Goal: Task Accomplishment & Management: Complete application form

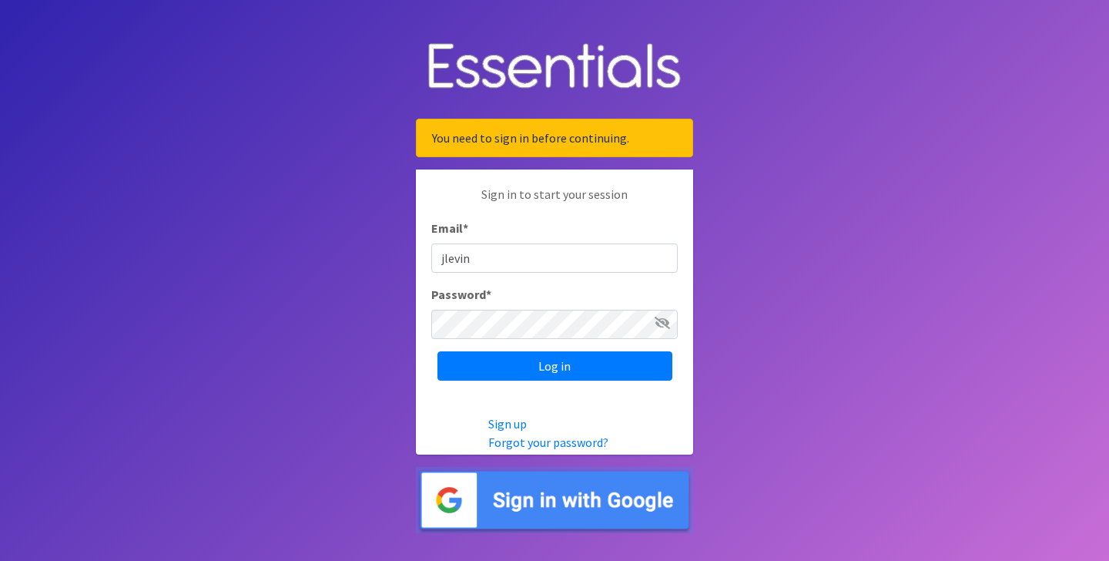
type input "[EMAIL_ADDRESS][DOMAIN_NAME]"
click at [438, 351] on input "Log in" at bounding box center [555, 365] width 235 height 29
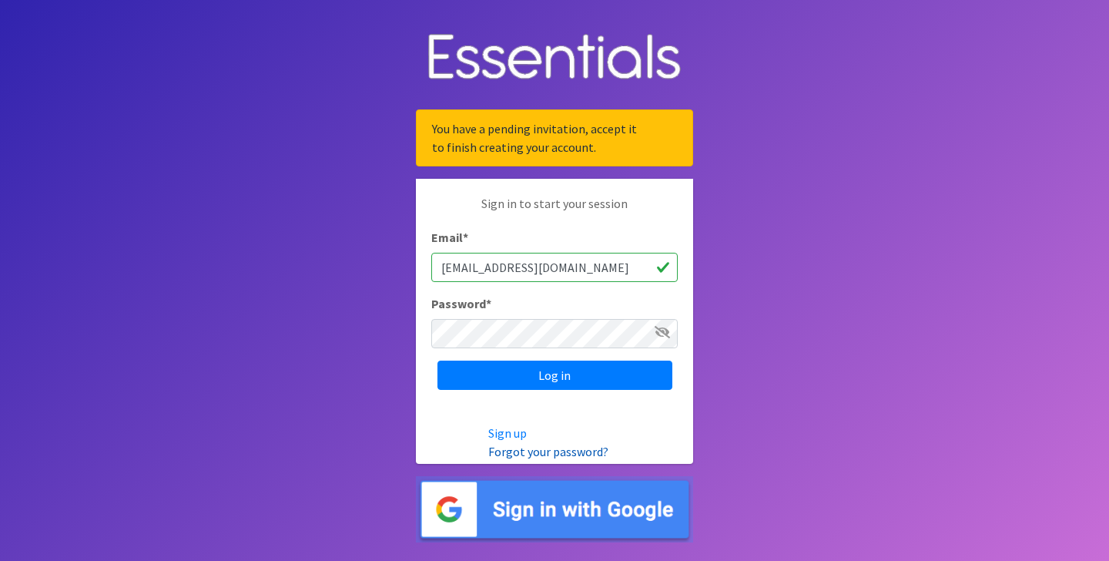
click at [518, 451] on link "Forgot your password?" at bounding box center [548, 451] width 120 height 15
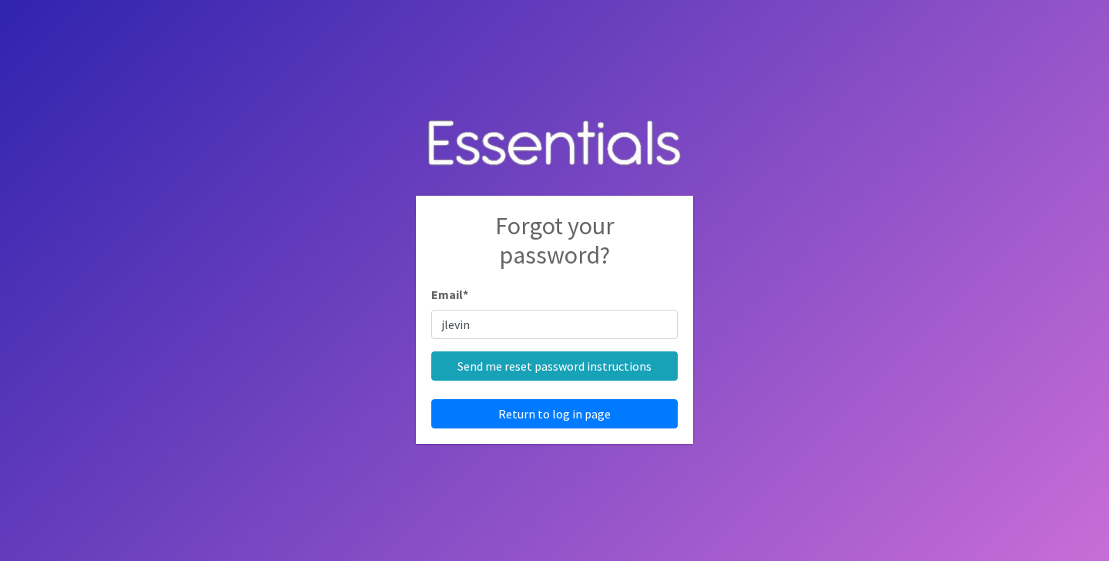
type input "[EMAIL_ADDRESS][DOMAIN_NAME]"
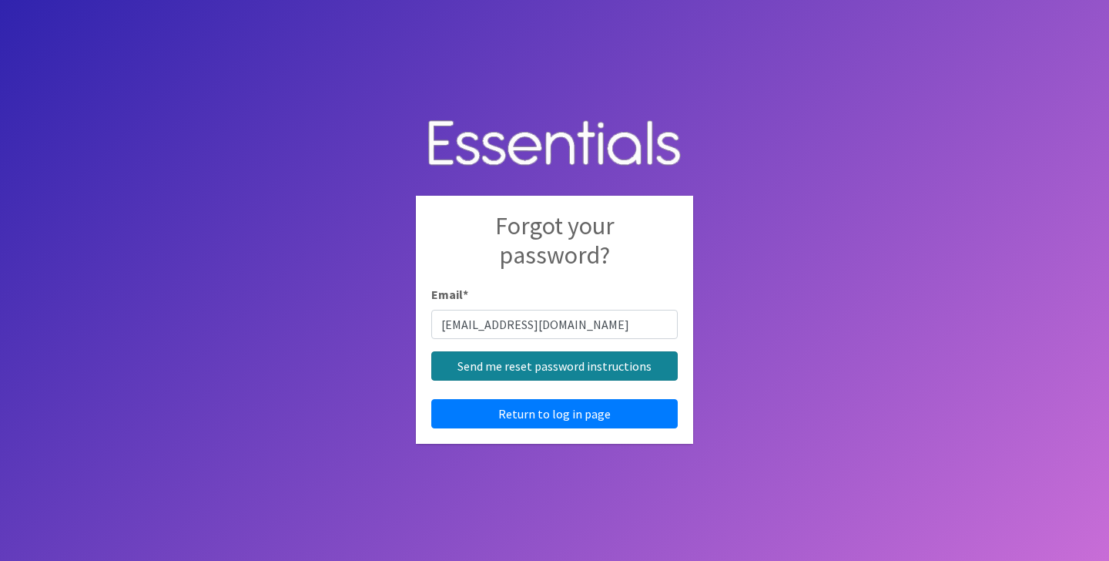
click at [534, 367] on input "Send me reset password instructions" at bounding box center [554, 365] width 246 height 29
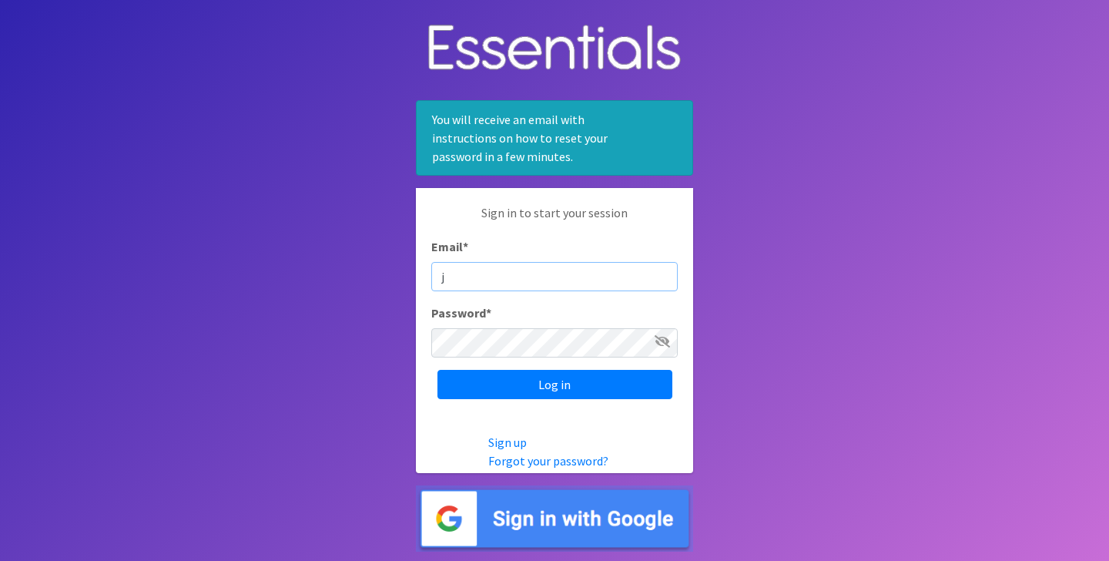
type input "[EMAIL_ADDRESS][DOMAIN_NAME]"
click at [438, 370] on input "Log in" at bounding box center [555, 384] width 235 height 29
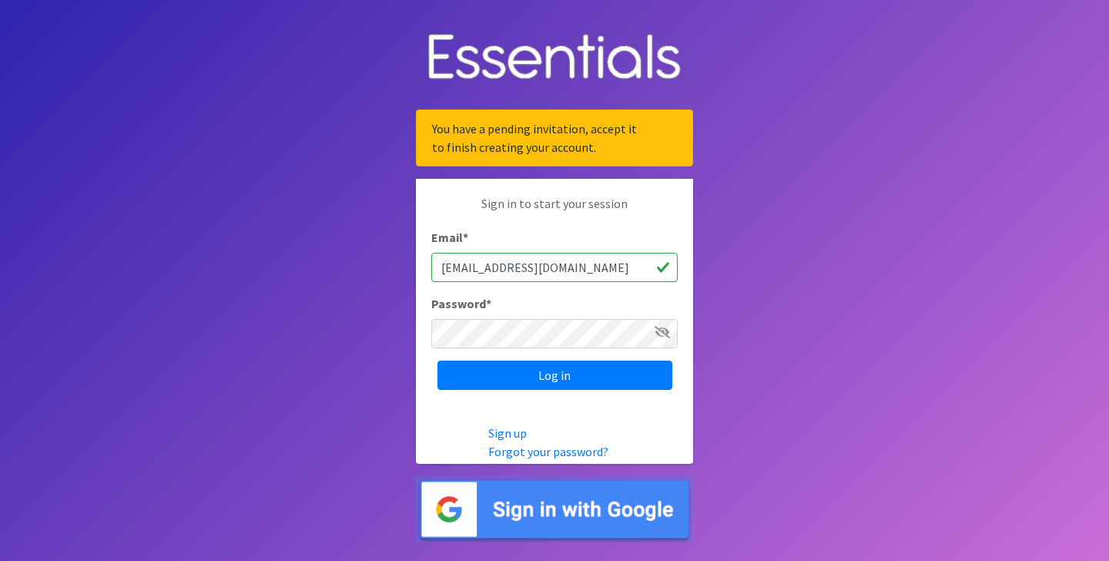
type input "[EMAIL_ADDRESS][DOMAIN_NAME]"
click at [438, 360] on input "Log in" at bounding box center [555, 374] width 235 height 29
click at [544, 378] on input "Log in" at bounding box center [555, 374] width 235 height 29
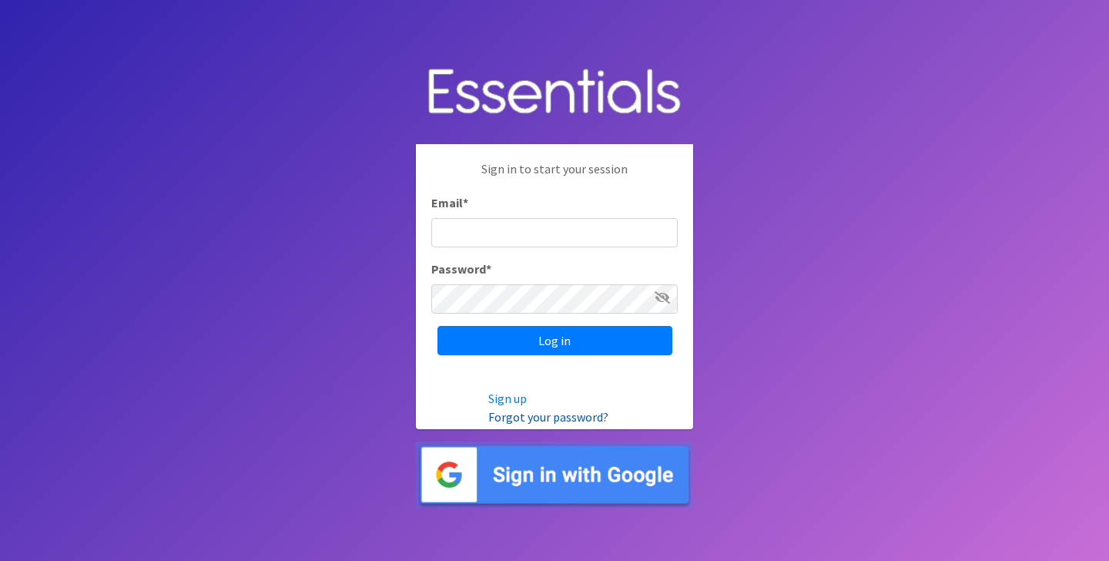
click at [532, 412] on link "Forgot your password?" at bounding box center [548, 416] width 120 height 15
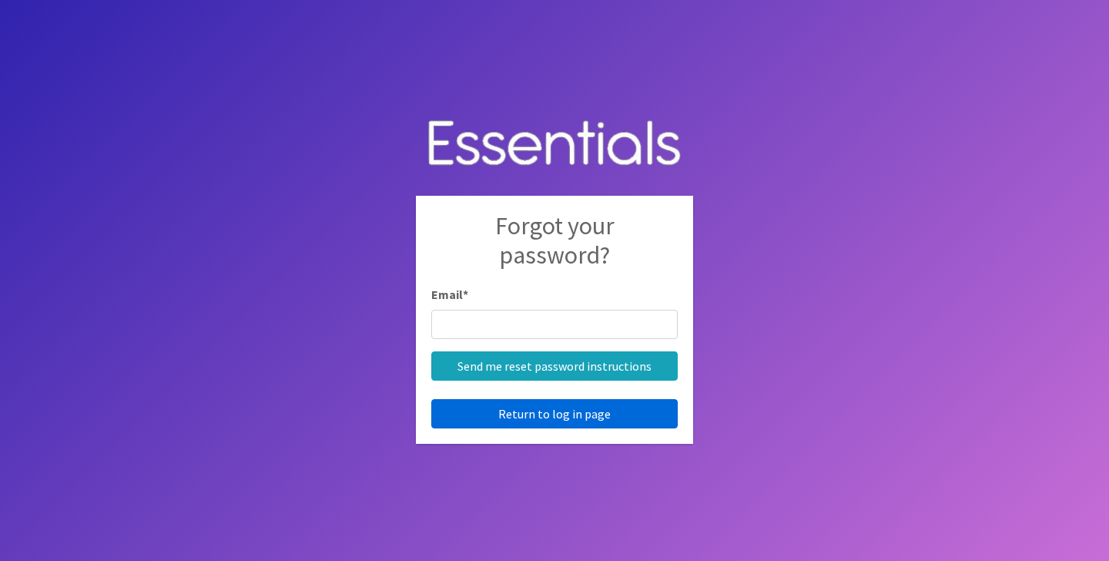
click at [549, 414] on link "Return to log in page" at bounding box center [554, 413] width 246 height 29
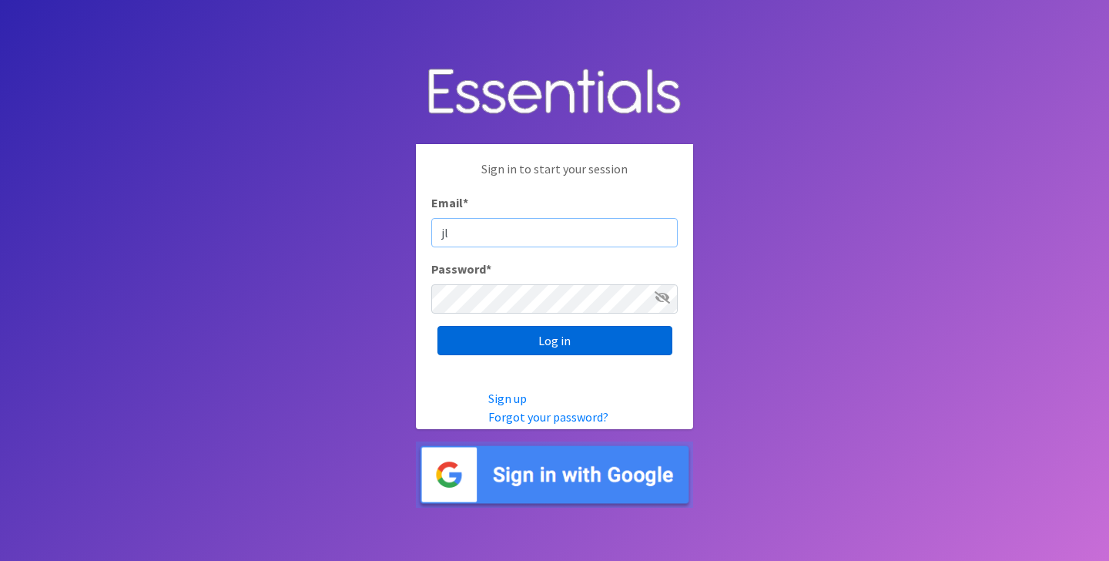
type input "[EMAIL_ADDRESS][DOMAIN_NAME]"
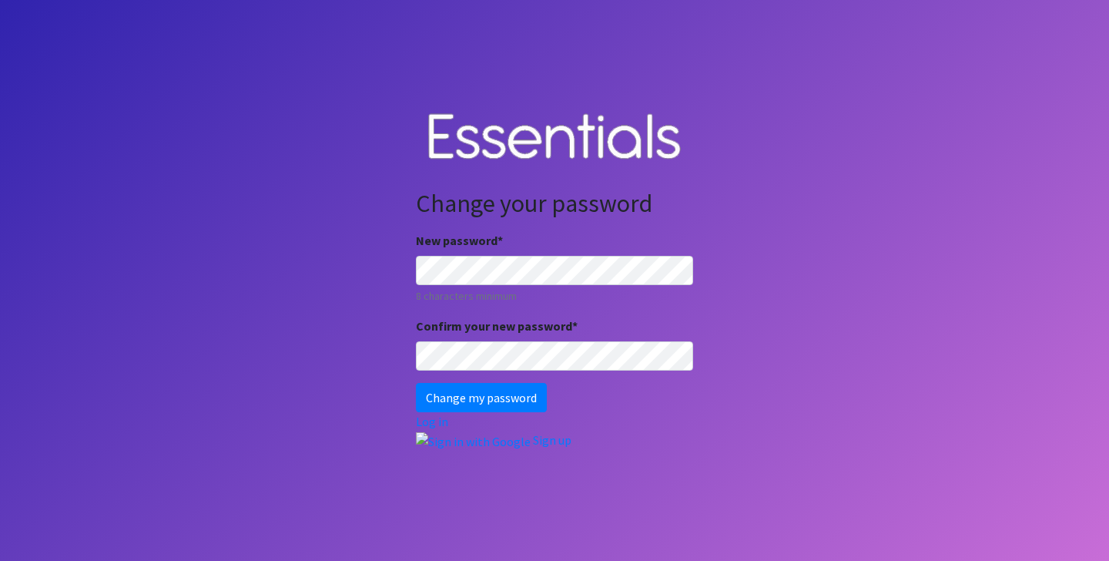
click at [416, 383] on input "Change my password" at bounding box center [481, 397] width 131 height 29
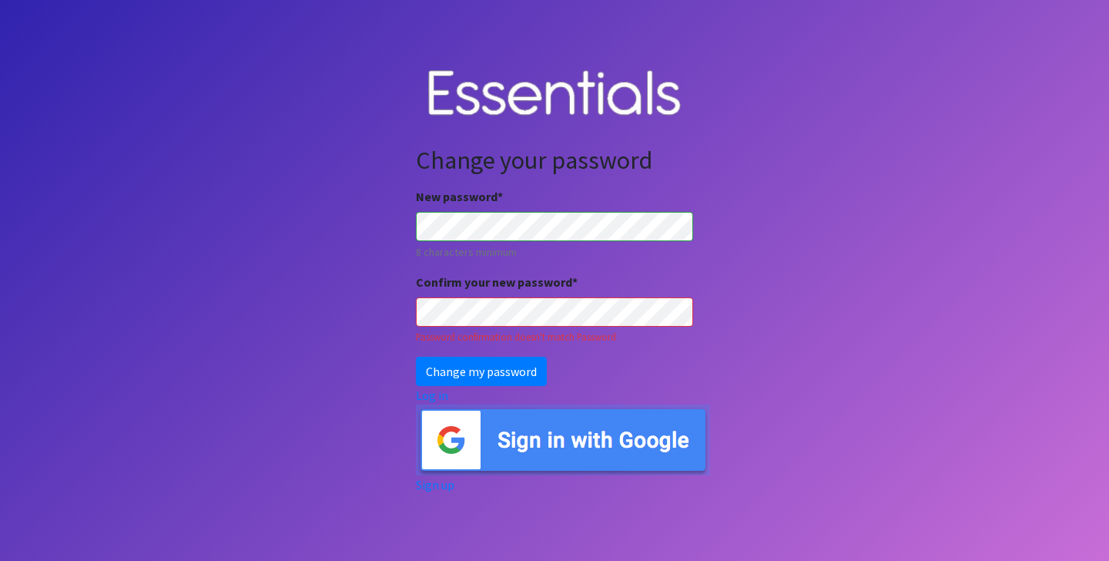
click at [416, 357] on input "Change my password" at bounding box center [481, 371] width 131 height 29
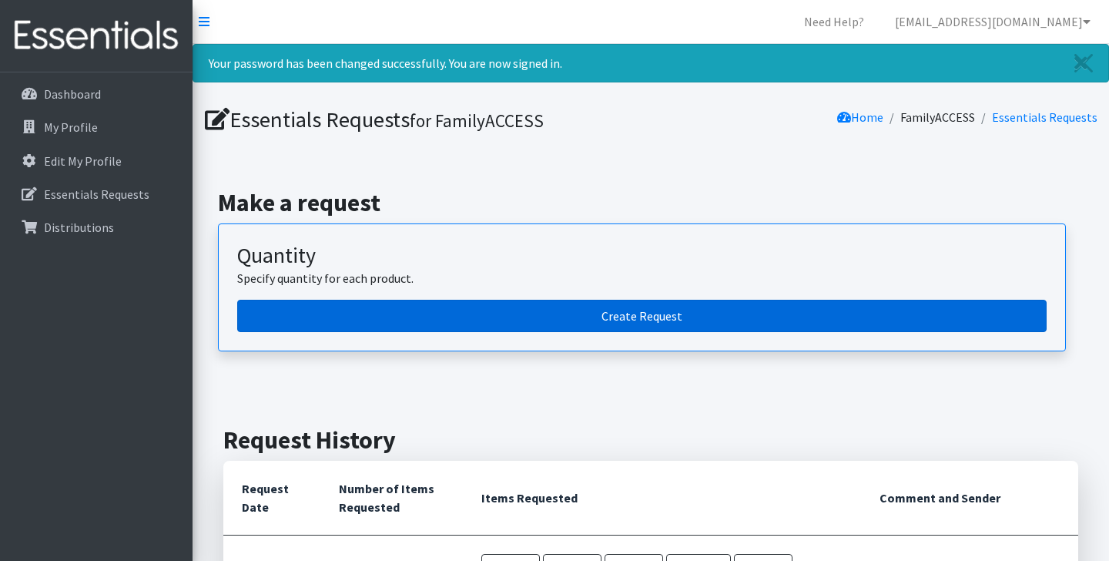
click at [637, 320] on link "Create Request" at bounding box center [642, 316] width 810 height 32
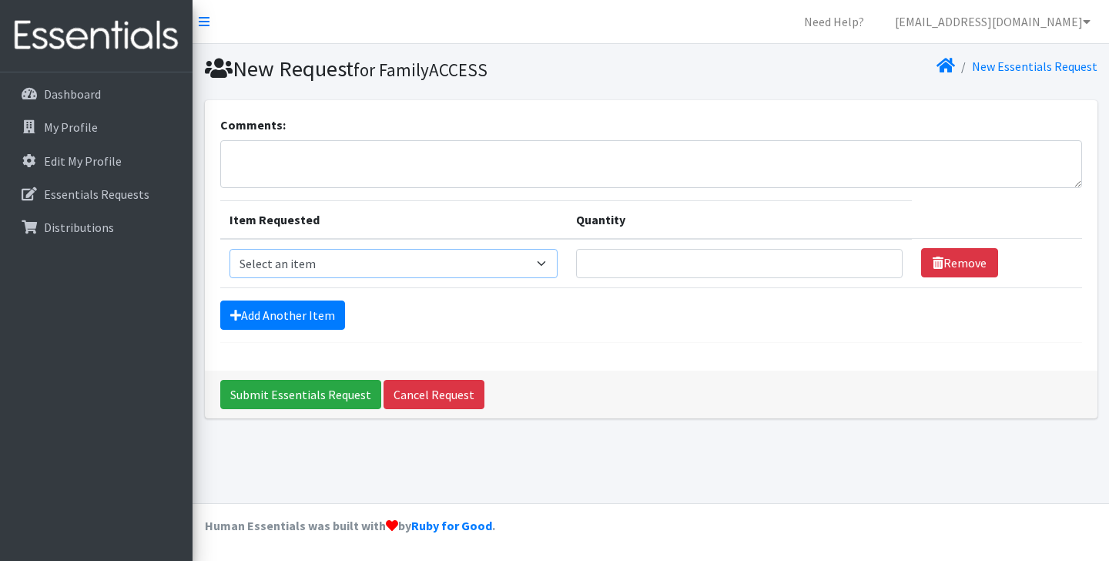
click at [359, 258] on select "Select an item Overnights - L/XL (60-125 lbs) Overnights - S/M (38-65 lbs) Pree…" at bounding box center [394, 263] width 329 height 29
select select "14920"
click at [230, 249] on select "Select an item Overnights - L/XL (60-125 lbs) Overnights - S/M (38-65 lbs) Pree…" at bounding box center [394, 263] width 329 height 29
click at [686, 260] on input "Quantity" at bounding box center [739, 263] width 326 height 29
type input "500"
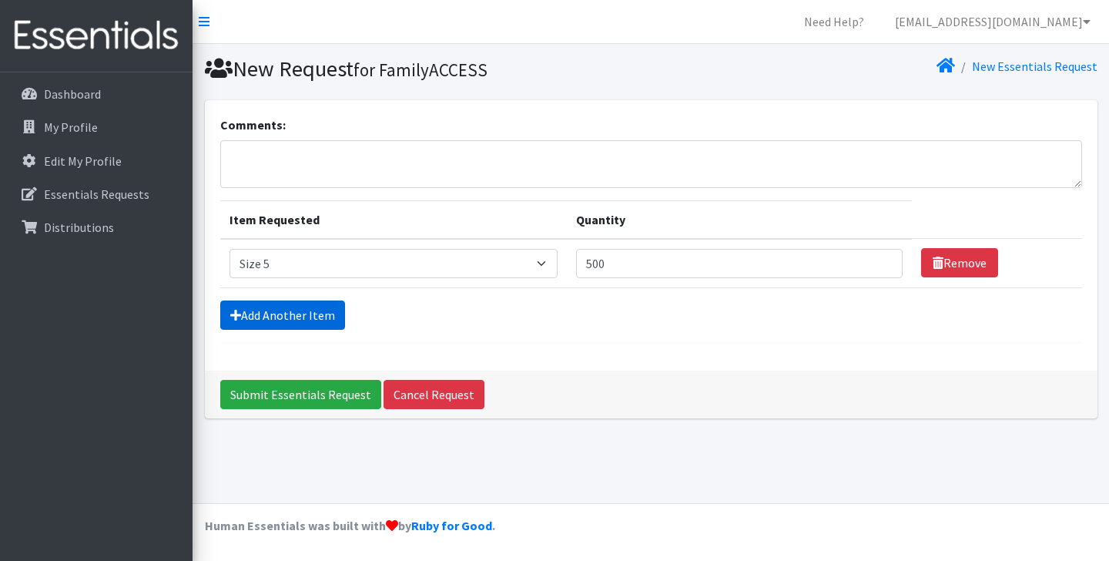
click at [321, 309] on link "Add Another Item" at bounding box center [282, 314] width 125 height 29
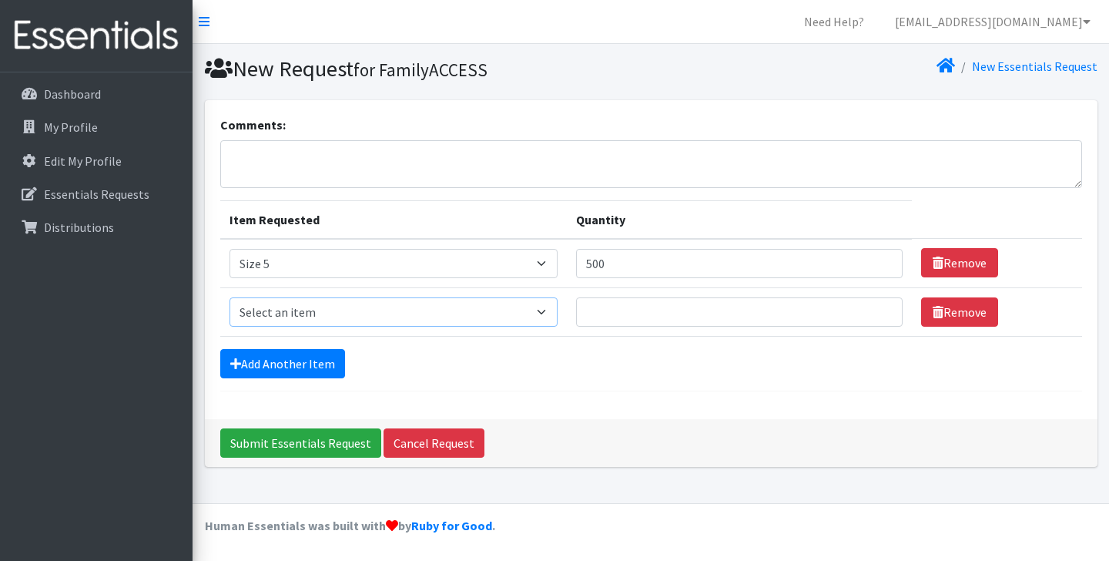
click at [558, 310] on select "Select an item Overnights - L/XL (60-125 lbs) Overnights - S/M (38-65 lbs) Pree…" at bounding box center [394, 311] width 329 height 29
select select "14903"
click at [230, 297] on select "Select an item Overnights - L/XL (60-125 lbs) Overnights - S/M (38-65 lbs) Pree…" at bounding box center [394, 311] width 329 height 29
click at [648, 309] on input "Quantity" at bounding box center [739, 311] width 326 height 29
type input "1000"
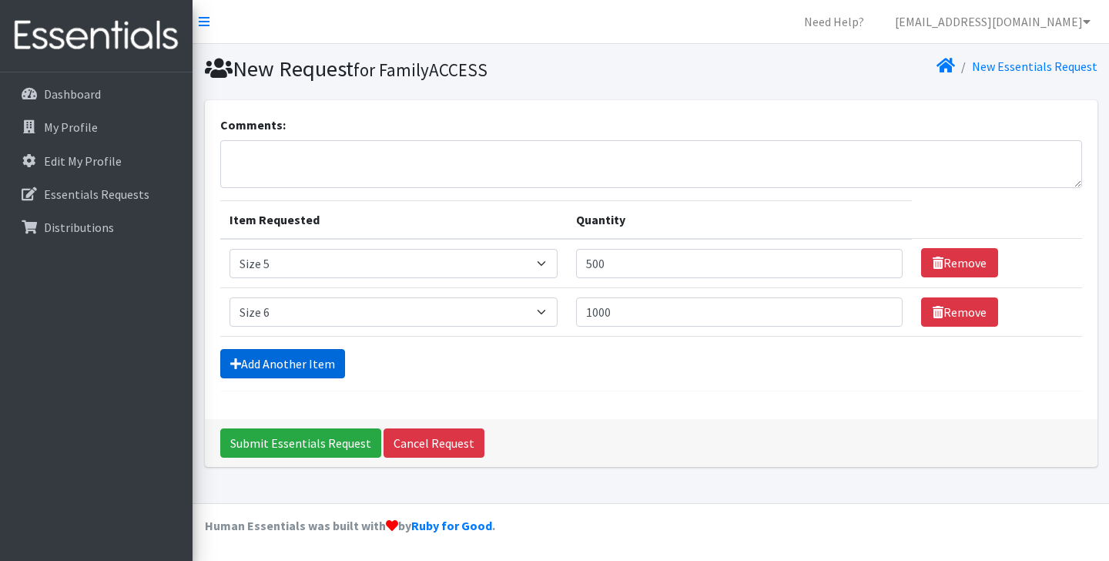
click at [287, 362] on link "Add Another Item" at bounding box center [282, 363] width 125 height 29
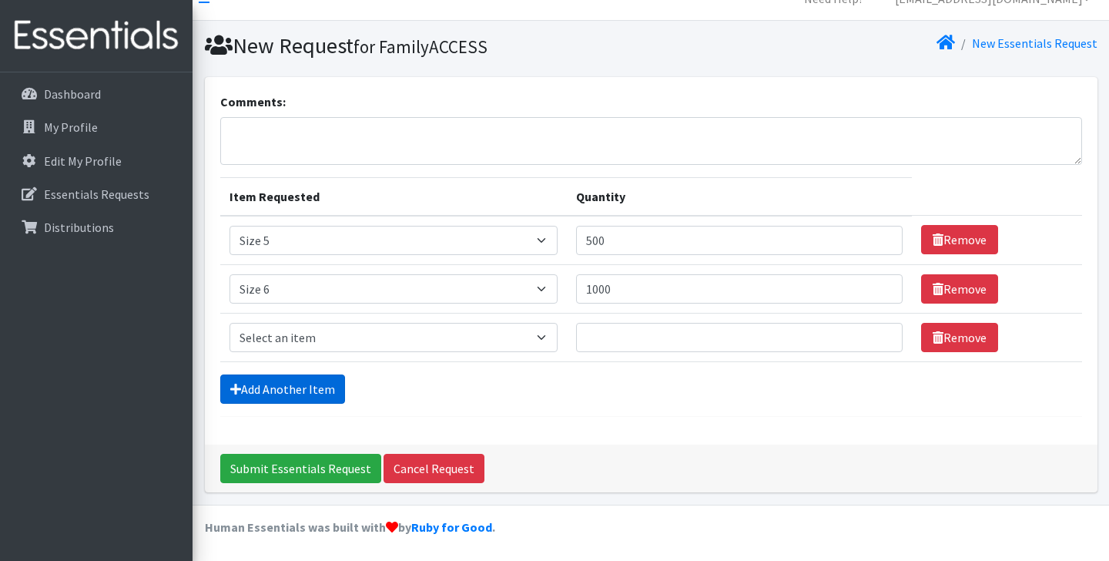
scroll to position [24, 0]
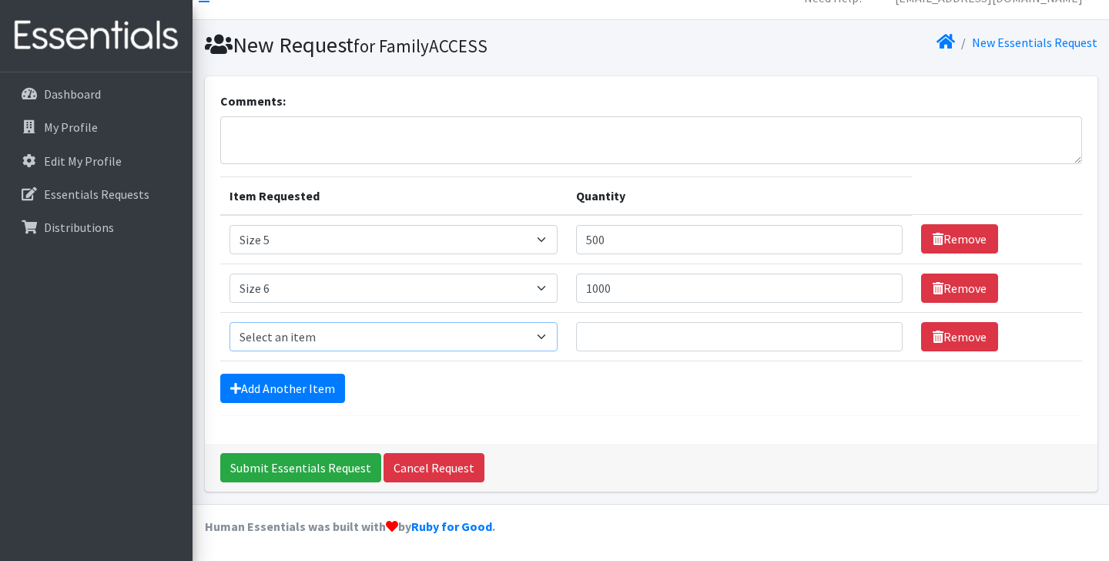
click at [558, 330] on select "Select an item Overnights - L/XL (60-125 lbs) Overnights - S/M (38-65 lbs) Pree…" at bounding box center [394, 336] width 329 height 29
select select "14916"
click at [230, 322] on select "Select an item Overnights - L/XL (60-125 lbs) Overnights - S/M (38-65 lbs) Pree…" at bounding box center [394, 336] width 329 height 29
click at [660, 342] on input "Quantity" at bounding box center [739, 336] width 326 height 29
type input "1000"
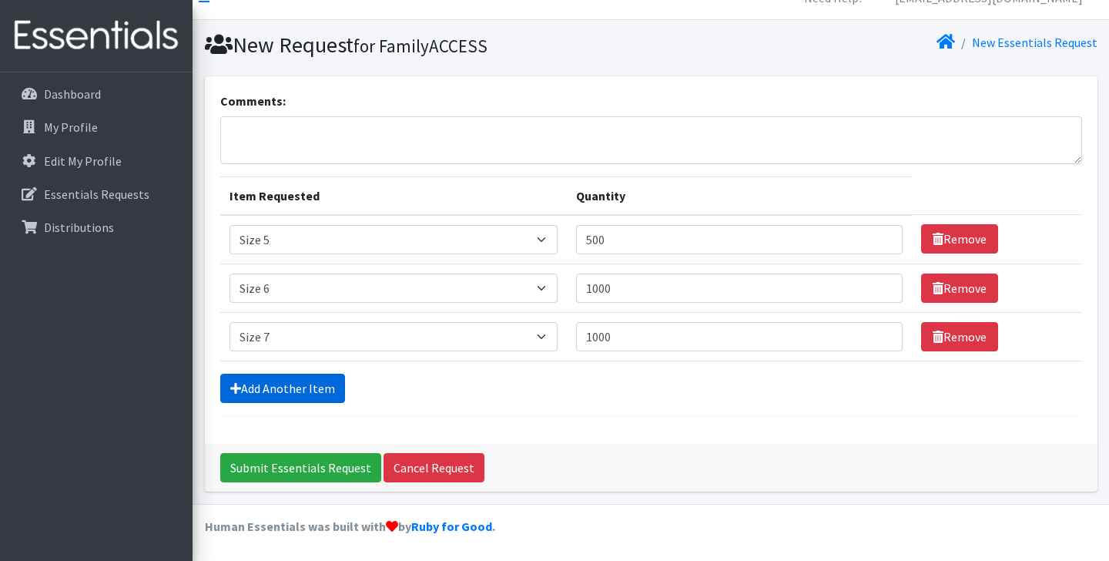
click at [295, 383] on link "Add Another Item" at bounding box center [282, 388] width 125 height 29
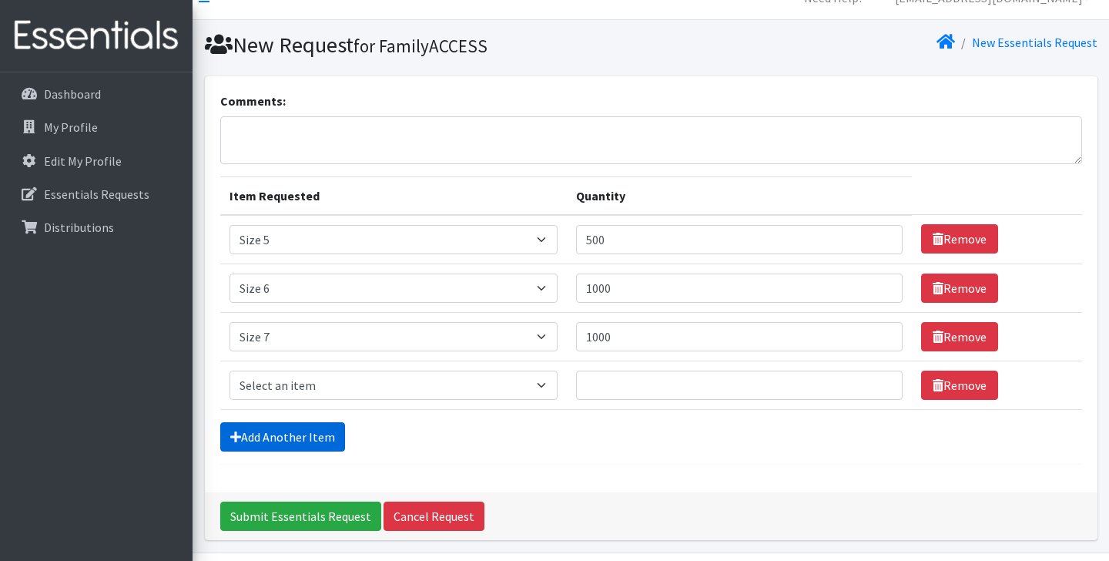
scroll to position [72, 0]
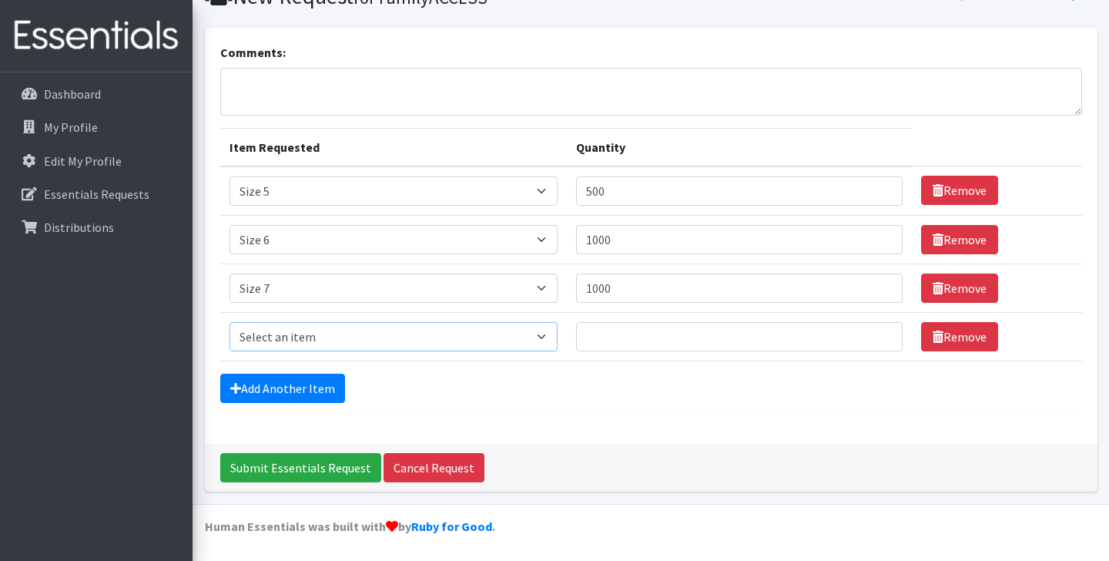
click at [398, 328] on select "Select an item Overnights - L/XL (60-125 lbs) Overnights - S/M (38-65 lbs) Pree…" at bounding box center [394, 336] width 329 height 29
select select "15009"
click at [230, 322] on select "Select an item Overnights - L/XL (60-125 lbs) Overnights - S/M (38-65 lbs) Pree…" at bounding box center [394, 336] width 329 height 29
click at [683, 339] on input "Quantity" at bounding box center [739, 336] width 326 height 29
type input "250"
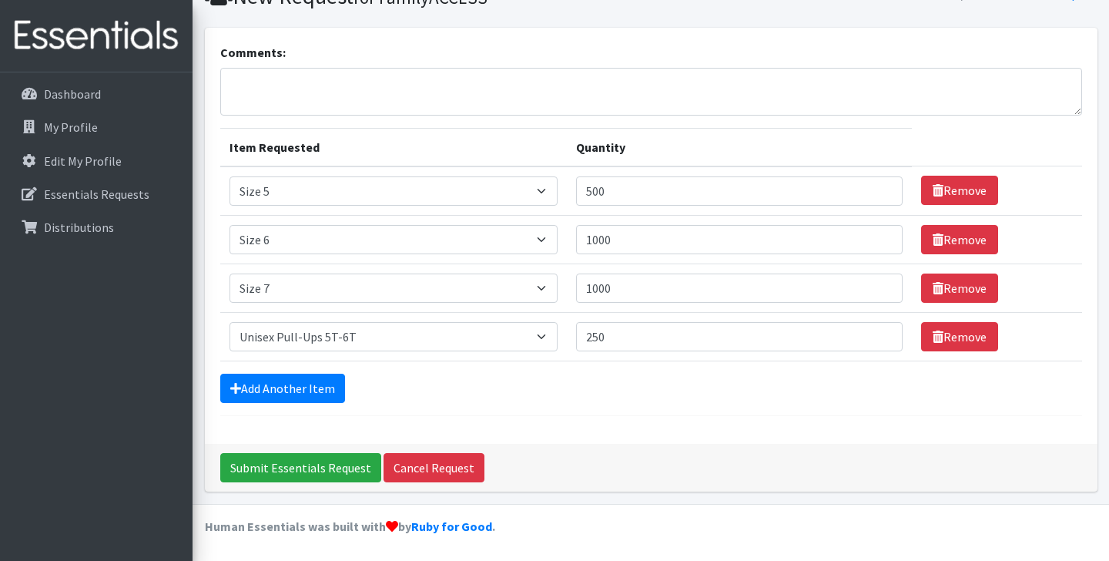
click at [533, 409] on form "Comments: Item Requested Quantity Item Requested Select an item Overnights - L/…" at bounding box center [651, 229] width 862 height 373
click at [312, 386] on link "Add Another Item" at bounding box center [282, 388] width 125 height 29
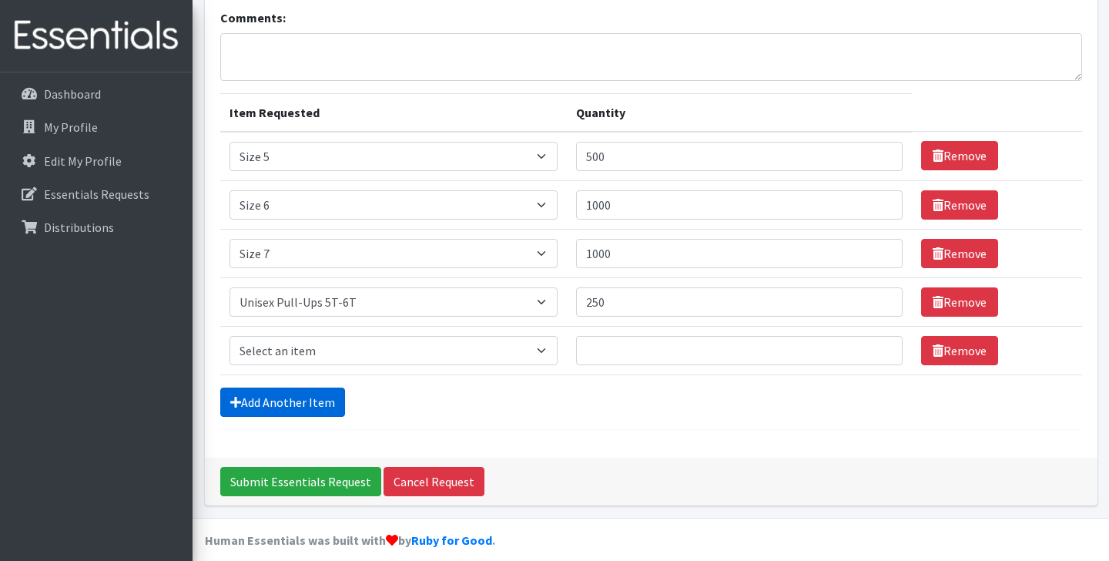
scroll to position [121, 0]
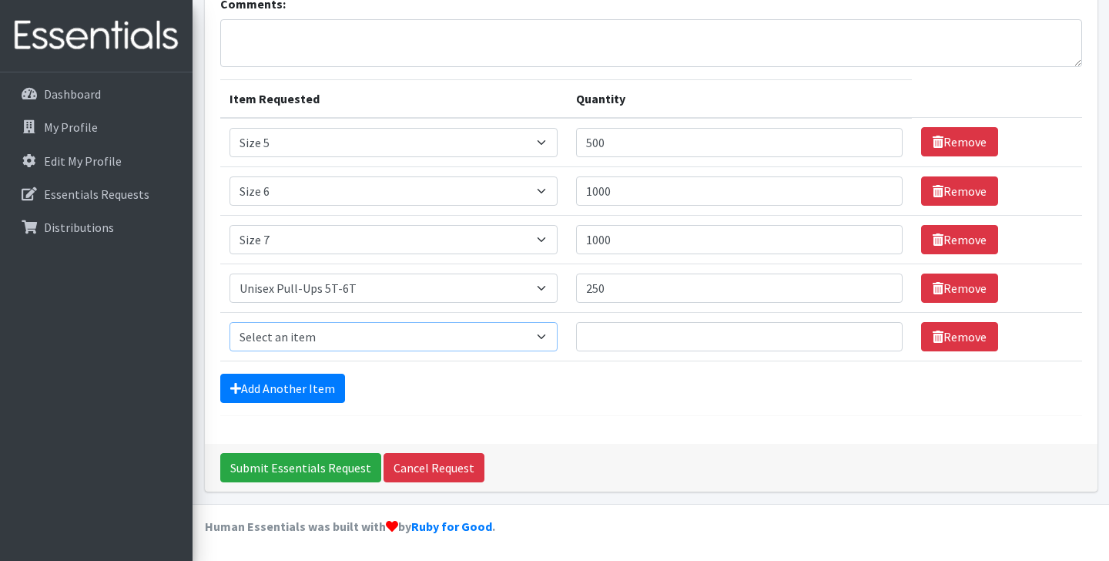
click at [558, 330] on select "Select an item Overnights - L/XL (60-125 lbs) Overnights - S/M (38-65 lbs) Pree…" at bounding box center [394, 336] width 329 height 29
select select "14941"
click at [230, 322] on select "Select an item Overnights - L/XL (60-125 lbs) Overnights - S/M (38-65 lbs) Pree…" at bounding box center [394, 336] width 329 height 29
click at [647, 337] on input "Quantity" at bounding box center [739, 336] width 326 height 29
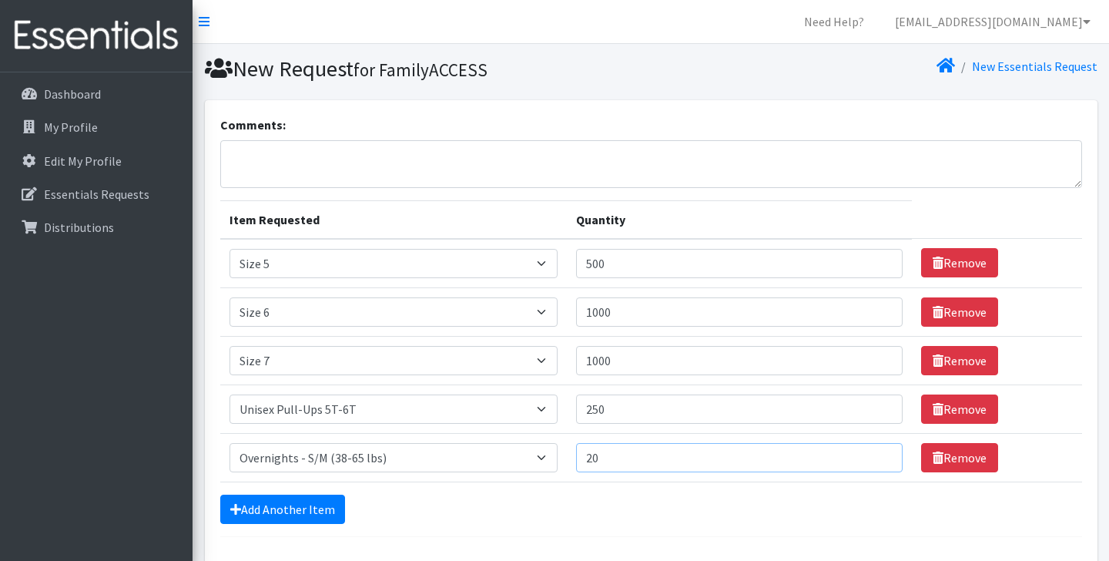
type input "20"
click at [248, 164] on textarea "Comments:" at bounding box center [651, 164] width 862 height 48
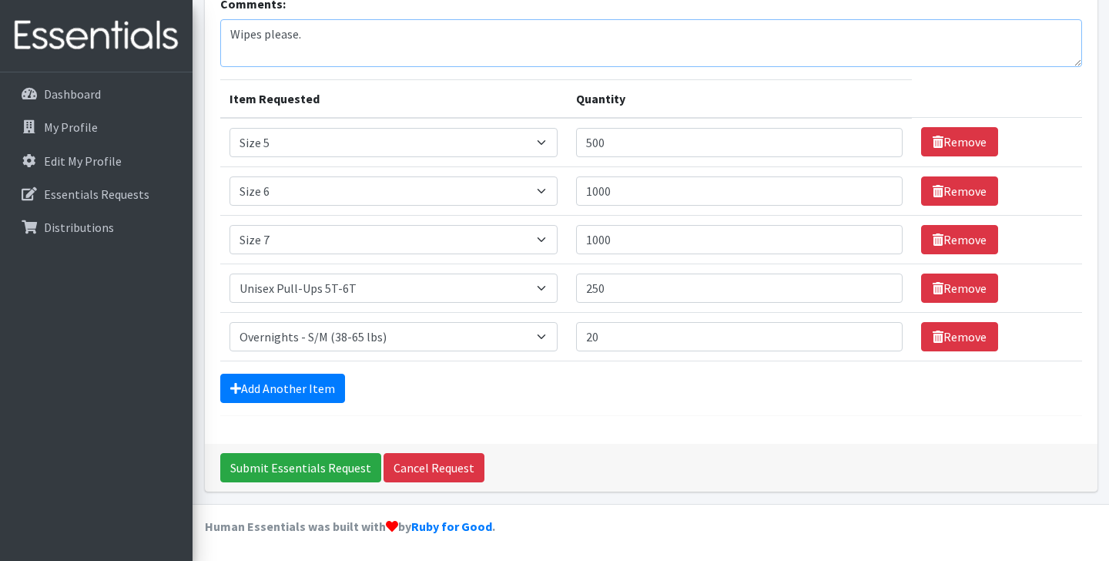
scroll to position [120, 0]
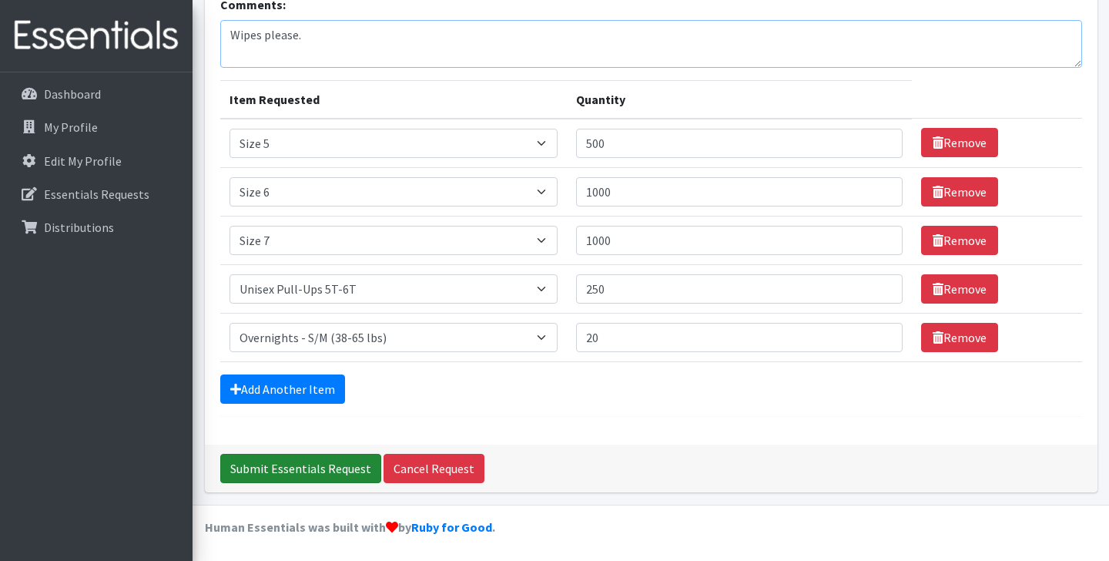
type textarea "Wipes please."
click at [295, 464] on input "Submit Essentials Request" at bounding box center [300, 468] width 161 height 29
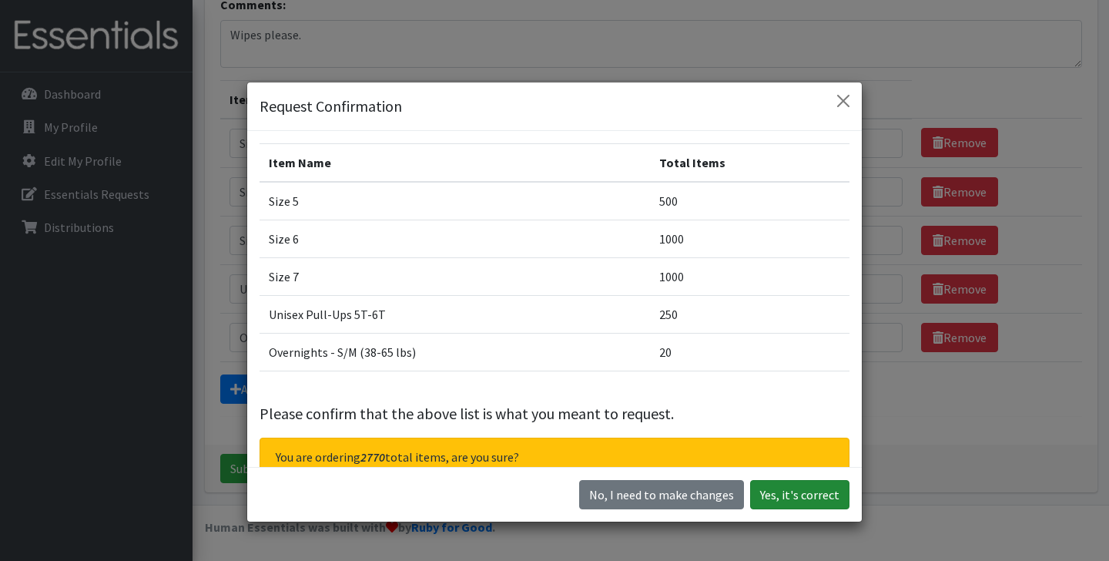
click at [814, 495] on button "Yes, it's correct" at bounding box center [799, 494] width 99 height 29
